Goal: Task Accomplishment & Management: Manage account settings

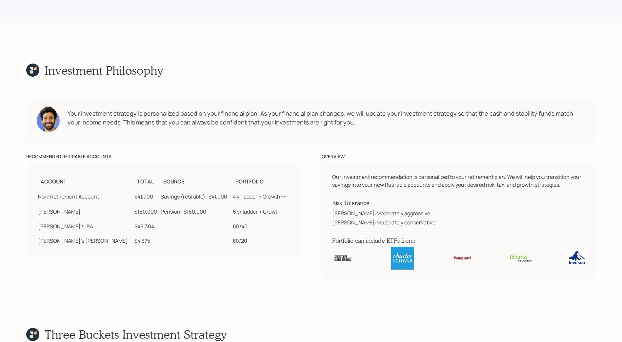
scroll to position [3968, 0]
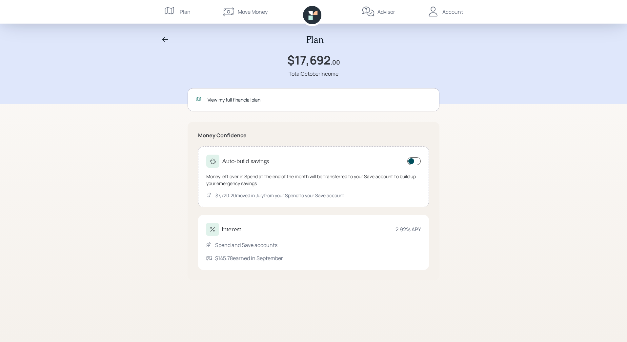
click at [166, 40] on icon at bounding box center [165, 40] width 8 height 8
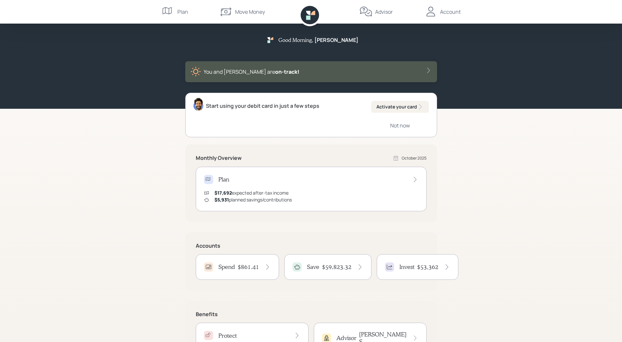
click at [486, 208] on div "Good Morning , [PERSON_NAME] You and [PERSON_NAME] are on‑track! Start using yo…" at bounding box center [311, 191] width 622 height 382
click at [427, 71] on icon at bounding box center [428, 70] width 7 height 7
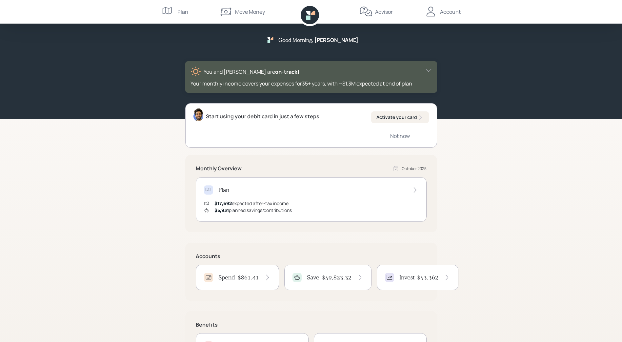
click at [449, 11] on div "Account" at bounding box center [450, 12] width 21 height 8
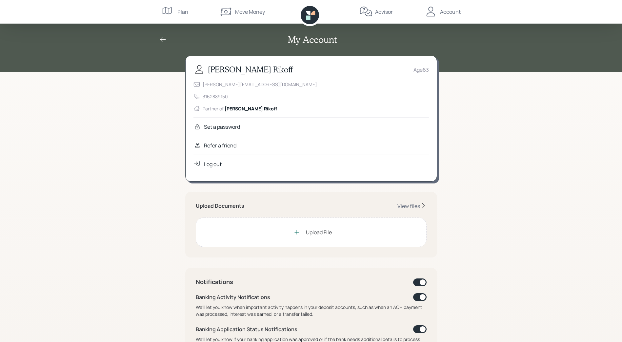
click at [215, 166] on div "Log out" at bounding box center [213, 164] width 18 height 8
